Goal: Browse casually

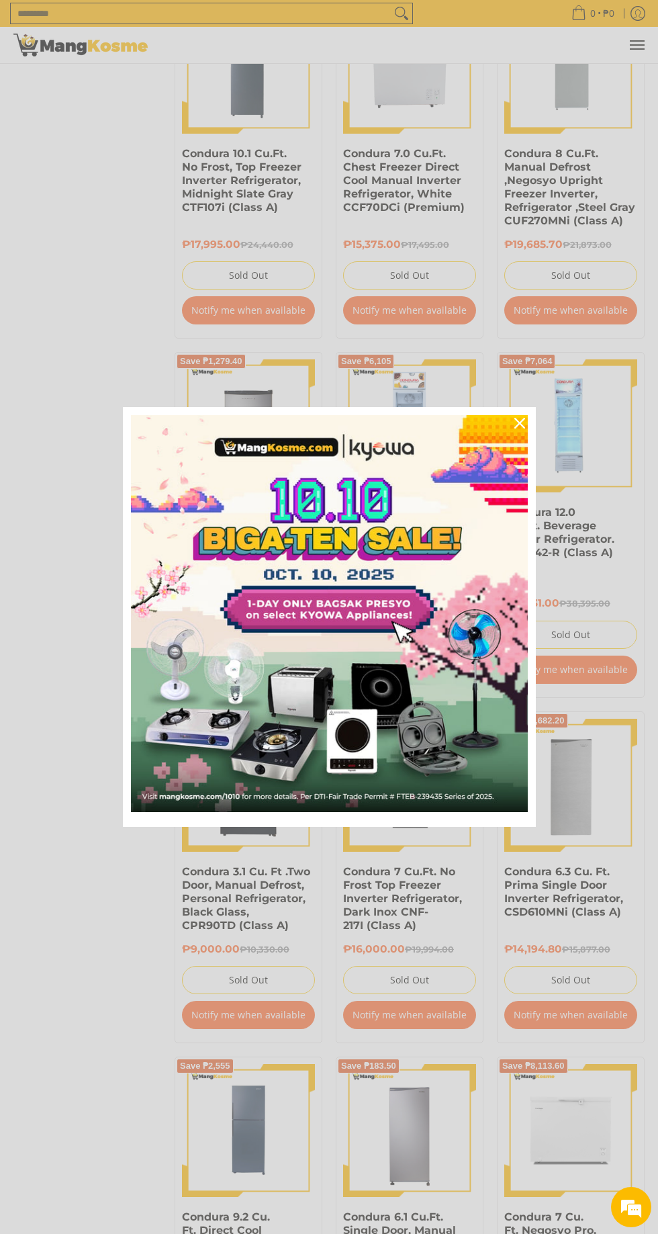
scroll to position [1296, 0]
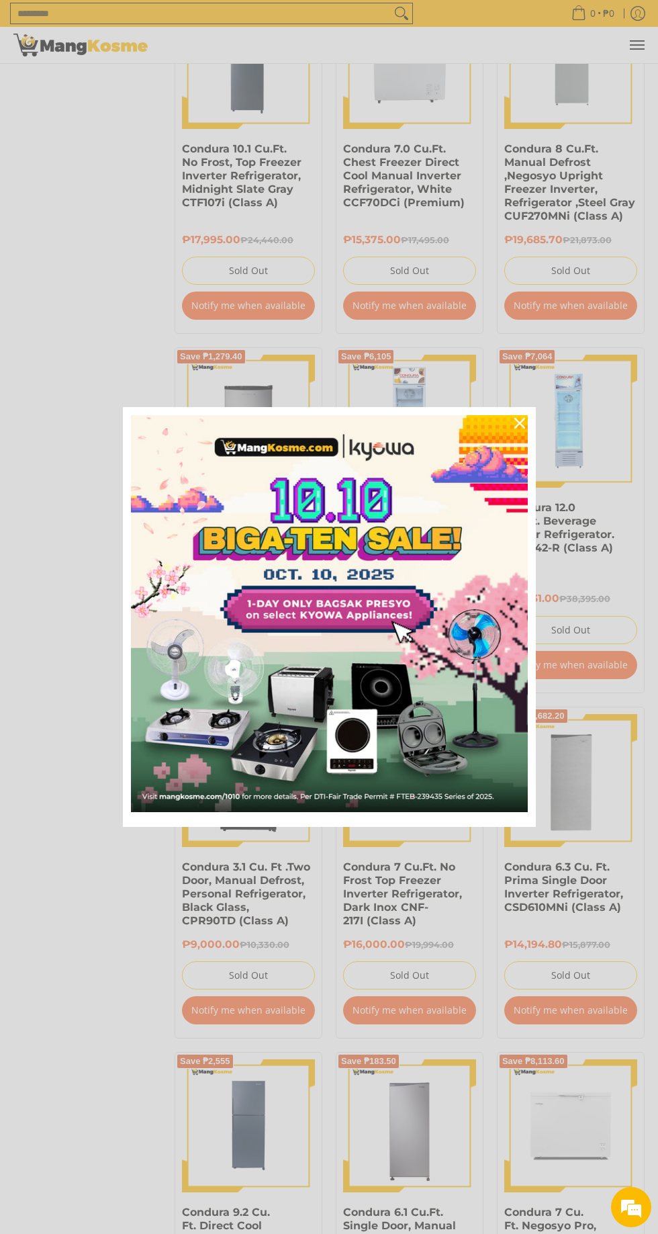
click at [511, 1234] on div "Marketing offer form" at bounding box center [329, 617] width 658 height 1234
click at [522, 429] on icon "close icon" at bounding box center [520, 423] width 11 height 11
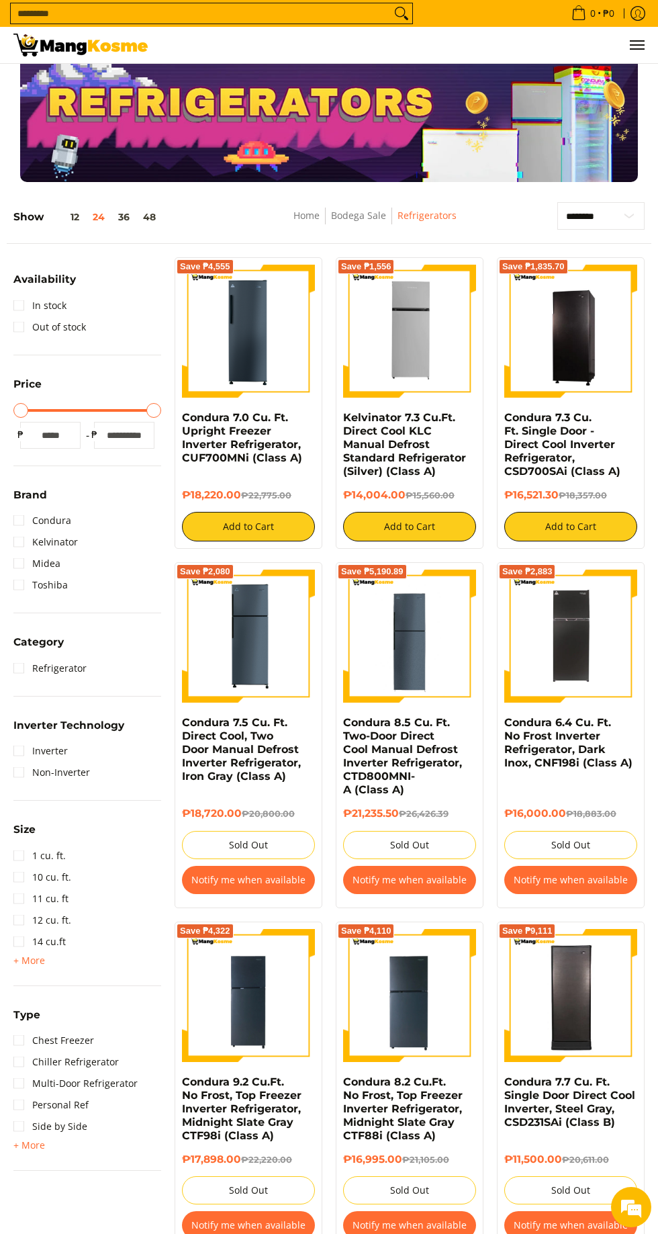
scroll to position [0, 0]
